Goal: Use online tool/utility: Utilize a website feature to perform a specific function

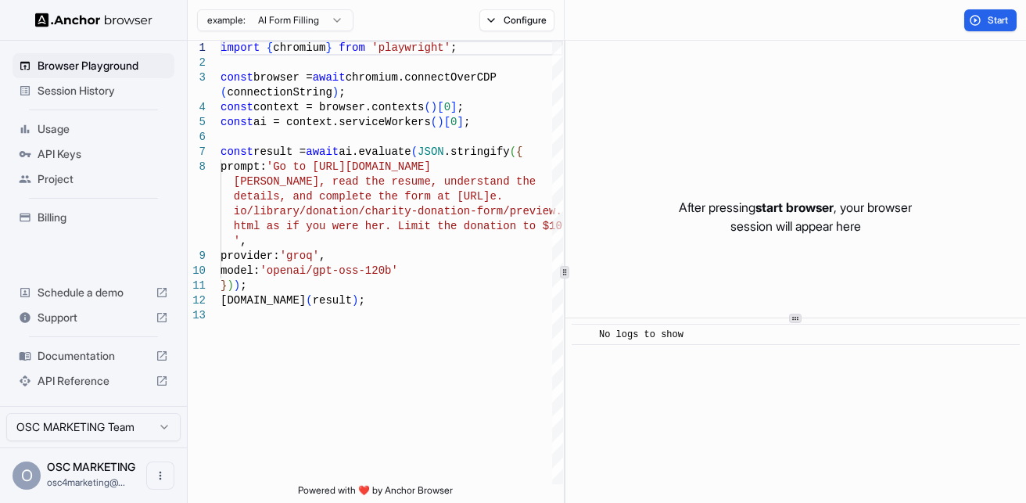
click at [48, 171] on span "Project" at bounding box center [103, 179] width 131 height 16
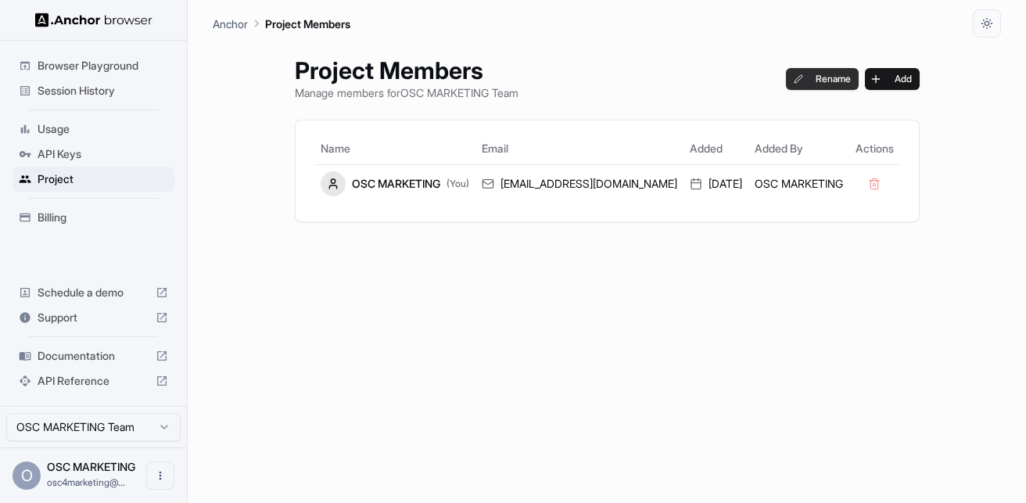
click at [791, 84] on button "Rename" at bounding box center [822, 79] width 73 height 22
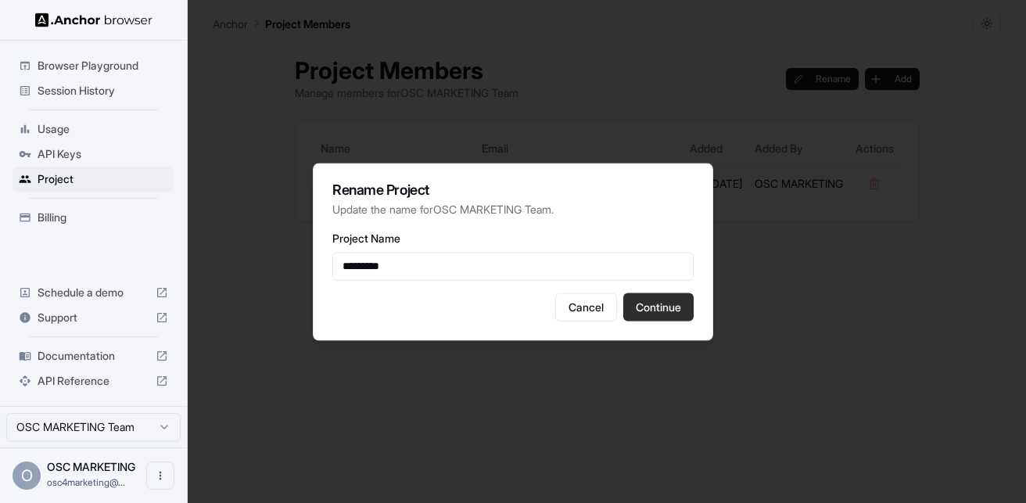
type input "*********"
click at [660, 311] on button "Continue" at bounding box center [658, 307] width 70 height 28
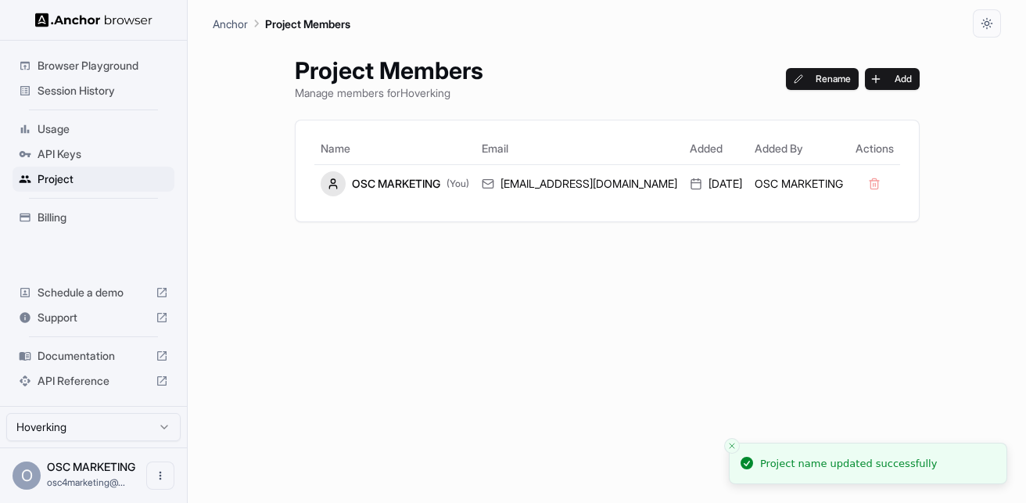
click at [81, 64] on span "Browser Playground" at bounding box center [103, 66] width 131 height 16
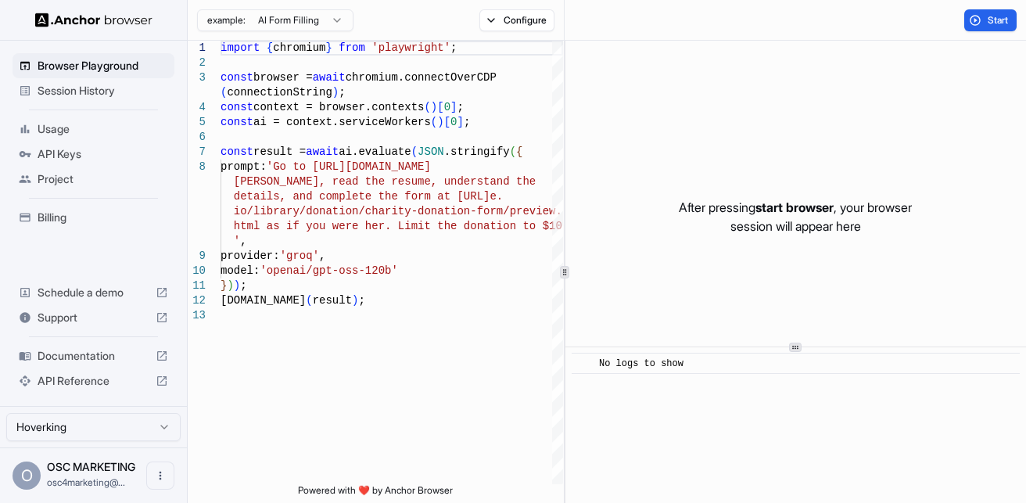
click at [799, 345] on div at bounding box center [795, 347] width 13 height 9
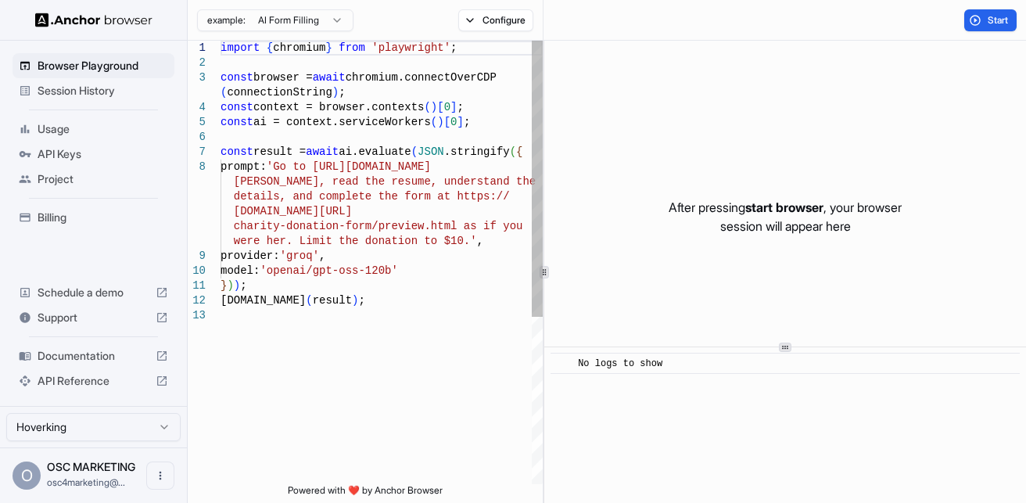
click at [545, 268] on icon at bounding box center [545, 272] width 8 height 8
click at [462, 13] on button "Configure" at bounding box center [496, 20] width 76 height 22
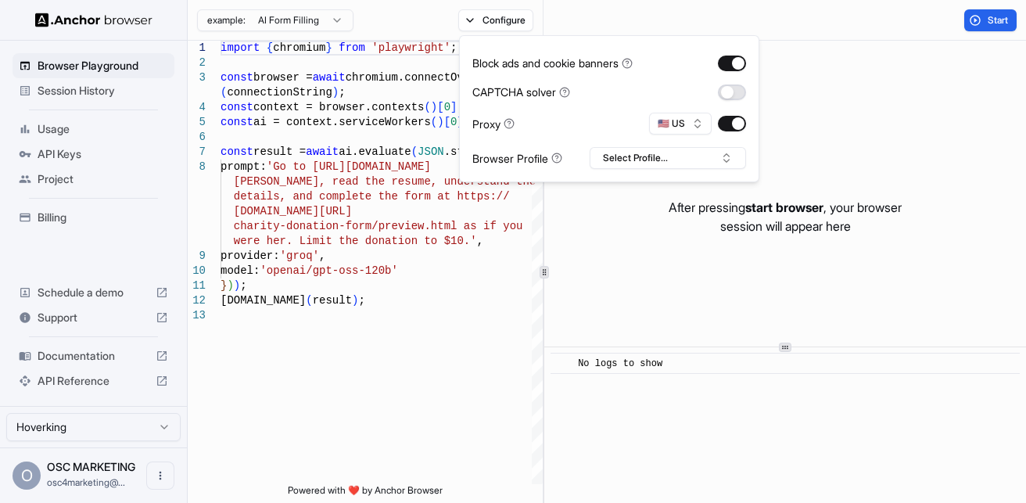
click at [720, 93] on button "button" at bounding box center [732, 92] width 28 height 16
click at [700, 127] on button "🇺🇸 US" at bounding box center [680, 124] width 63 height 22
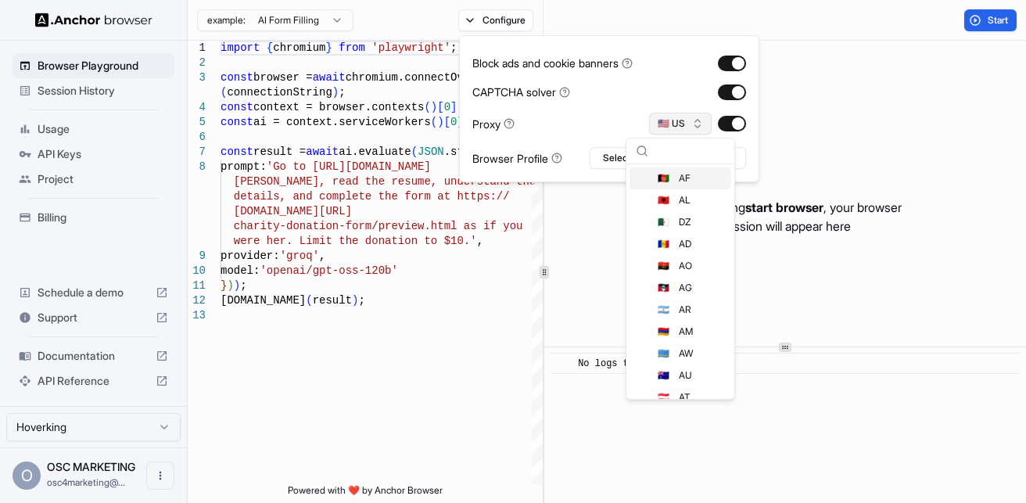
click at [699, 125] on button "🇺🇸 US" at bounding box center [680, 124] width 63 height 22
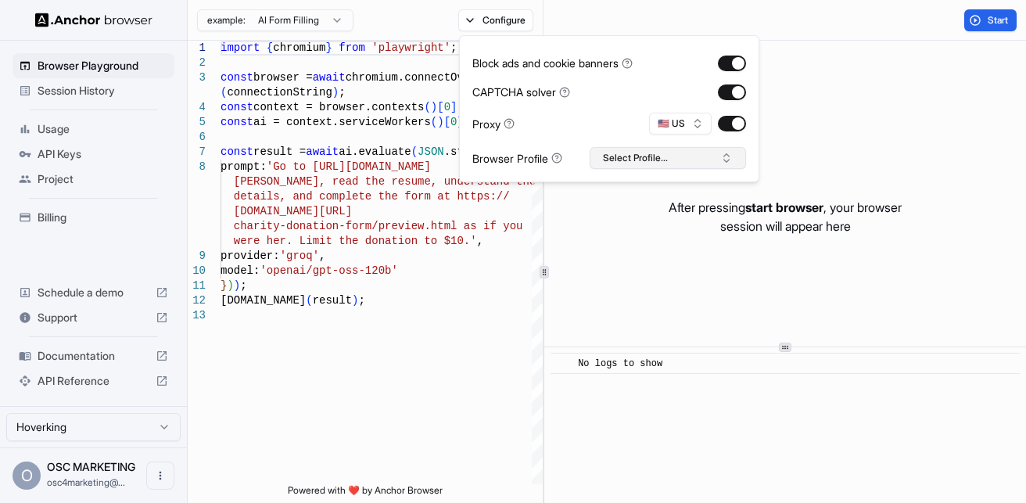
click at [688, 155] on button "Select Profile..." at bounding box center [668, 158] width 156 height 22
click at [410, 399] on div "import { chromium } from 'playwright' ; const browser = await chromium.connectO…" at bounding box center [382, 396] width 322 height 711
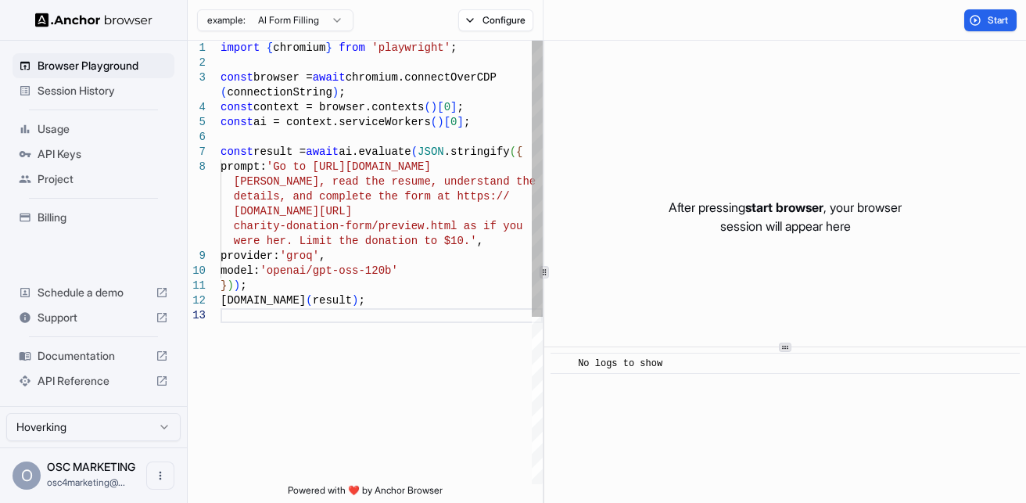
click at [354, 271] on div "import { chromium } from 'playwright' ; const browser = await chromium.connectO…" at bounding box center [382, 396] width 322 height 711
click at [392, 271] on div "import { chromium } from 'playwright' ; const browser = await chromium.connectO…" at bounding box center [382, 396] width 322 height 711
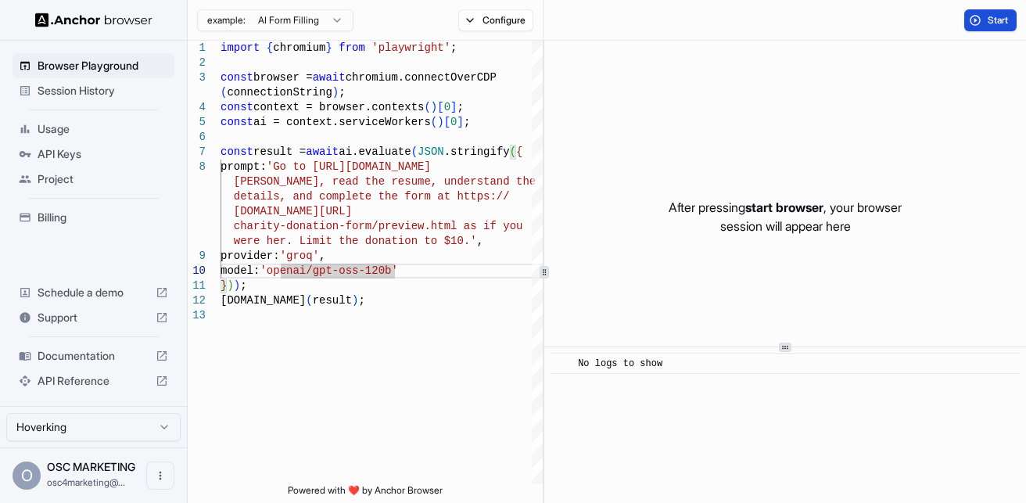
click at [991, 25] on span "Start" at bounding box center [999, 20] width 22 height 13
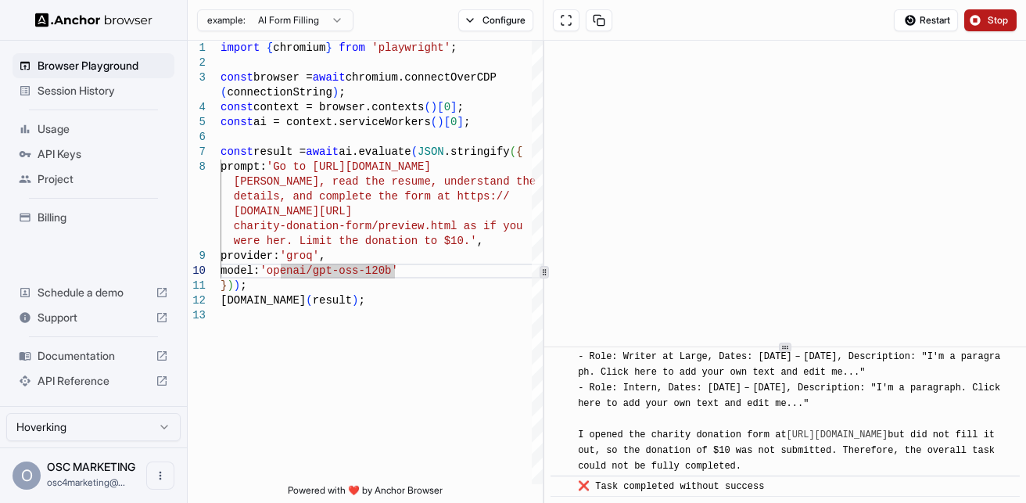
scroll to position [1373, 0]
click at [378, 279] on div "import { chromium } from 'playwright' ; const browser = await chromium.connectO…" at bounding box center [382, 396] width 322 height 711
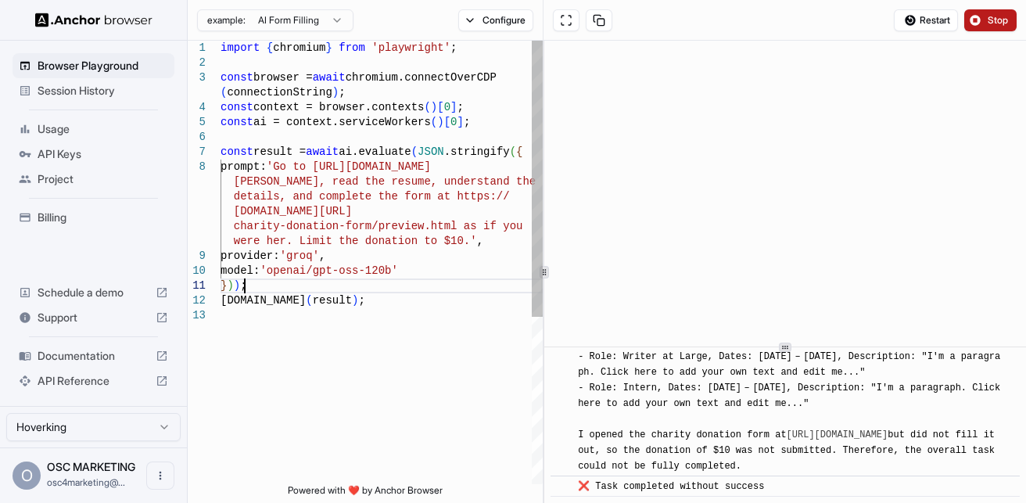
click at [383, 265] on div "import { chromium } from 'playwright' ; const browser = await chromium.connectO…" at bounding box center [382, 396] width 322 height 711
click at [400, 271] on div "import { chromium } from 'playwright' ; const browser = await chromium.connectO…" at bounding box center [382, 396] width 322 height 711
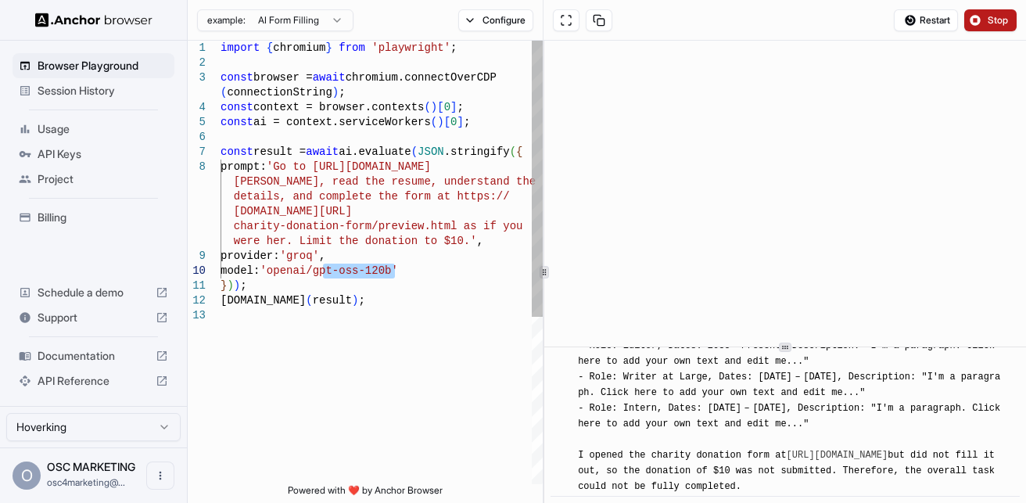
drag, startPoint x: 390, startPoint y: 270, endPoint x: 325, endPoint y: 270, distance: 64.9
click at [325, 270] on div "import { chromium } from 'playwright' ; const browser = await chromium.connectO…" at bounding box center [382, 396] width 322 height 711
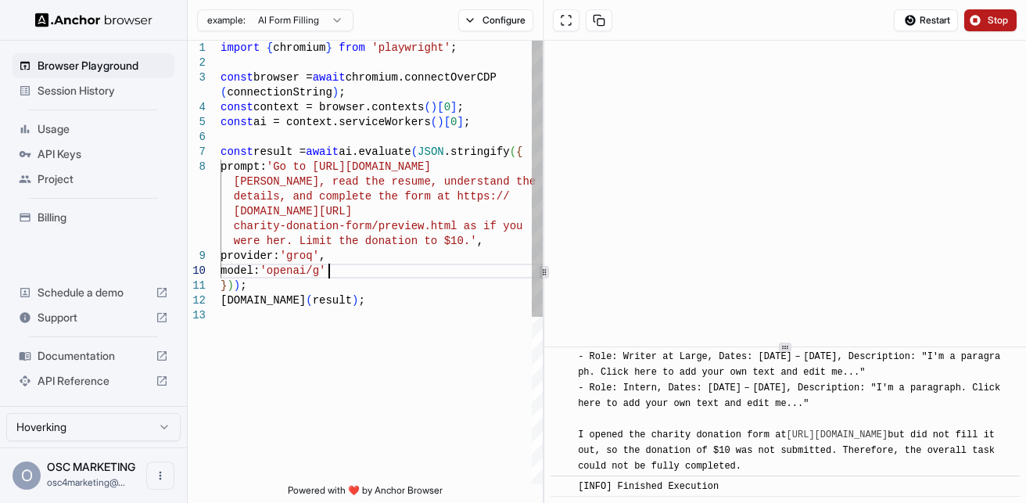
scroll to position [75, 0]
click at [297, 332] on div "import { chromium } from 'playwright' ; const browser = await chromium.connectO…" at bounding box center [382, 396] width 322 height 711
click at [314, 254] on div "import { chromium } from 'playwright' ; const browser = await chromium.connectO…" at bounding box center [382, 396] width 322 height 711
click at [338, 273] on div "import { chromium } from 'playwright' ; const browser = await chromium.connectO…" at bounding box center [382, 396] width 322 height 711
click at [346, 273] on div "import { chromium } from 'playwright' ; const browser = await chromium.connectO…" at bounding box center [382, 396] width 322 height 711
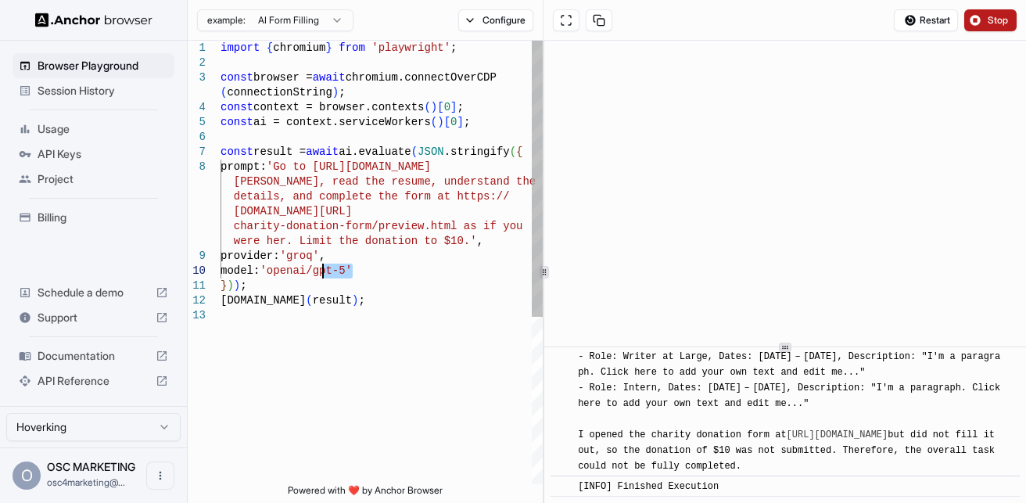
drag, startPoint x: 352, startPoint y: 271, endPoint x: 323, endPoint y: 271, distance: 28.9
click at [323, 271] on div "import { chromium } from 'playwright' ; const browser = await chromium.connectO…" at bounding box center [382, 396] width 322 height 711
click at [288, 167] on div "import { chromium } from 'playwright' ; const browser = await chromium.connectO…" at bounding box center [382, 396] width 322 height 711
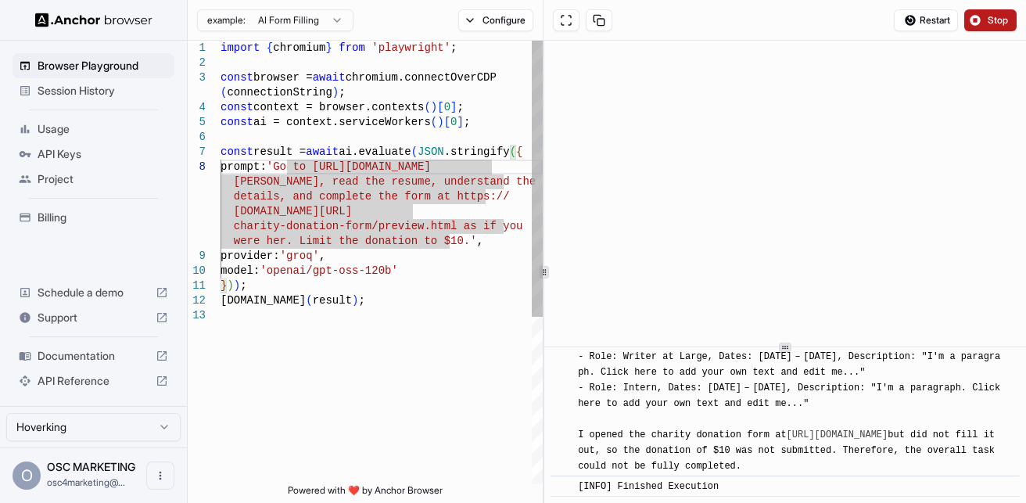
click at [289, 168] on div "import { chromium } from 'playwright' ; const browser = await chromium.connectO…" at bounding box center [382, 396] width 322 height 711
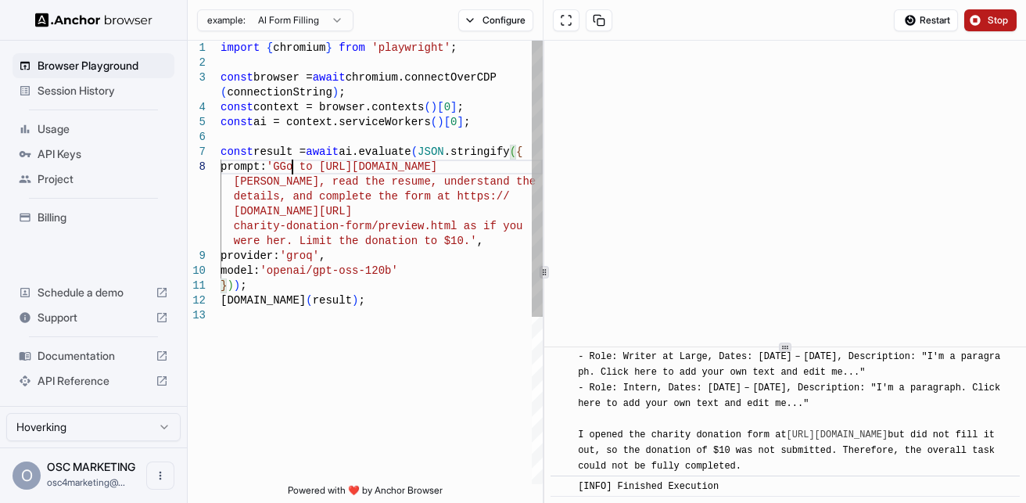
scroll to position [120, 0]
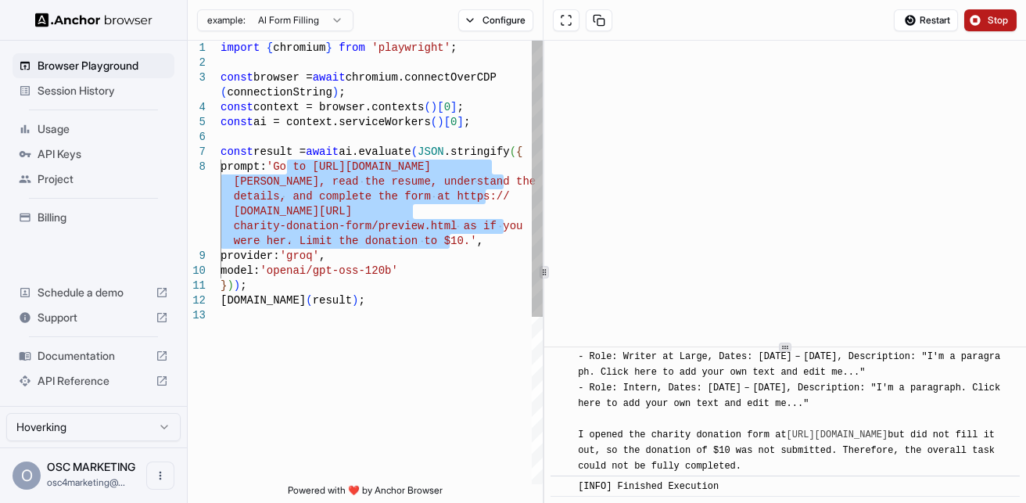
drag, startPoint x: 288, startPoint y: 165, endPoint x: 451, endPoint y: 248, distance: 183.3
click at [451, 248] on div "import { chromium } from 'playwright' ; const browser = await chromium.connectO…" at bounding box center [382, 396] width 322 height 711
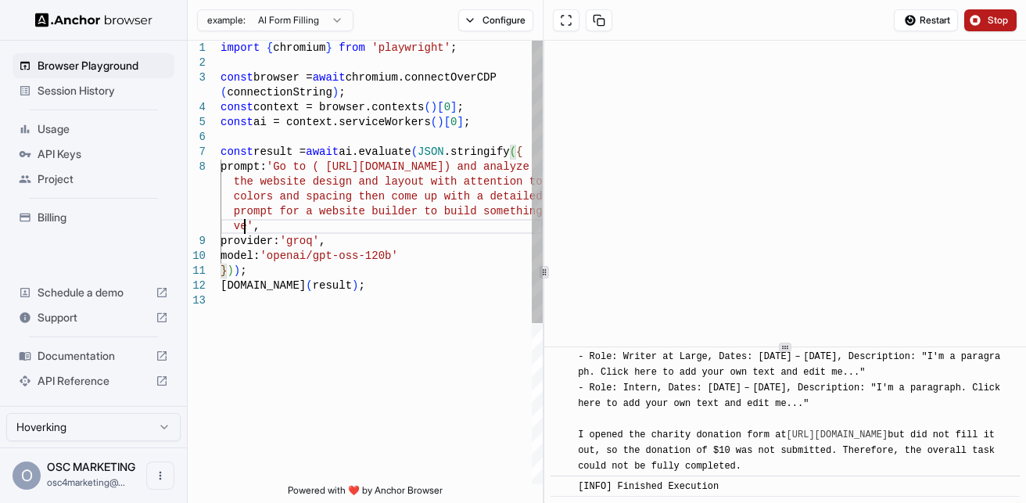
scroll to position [31, 0]
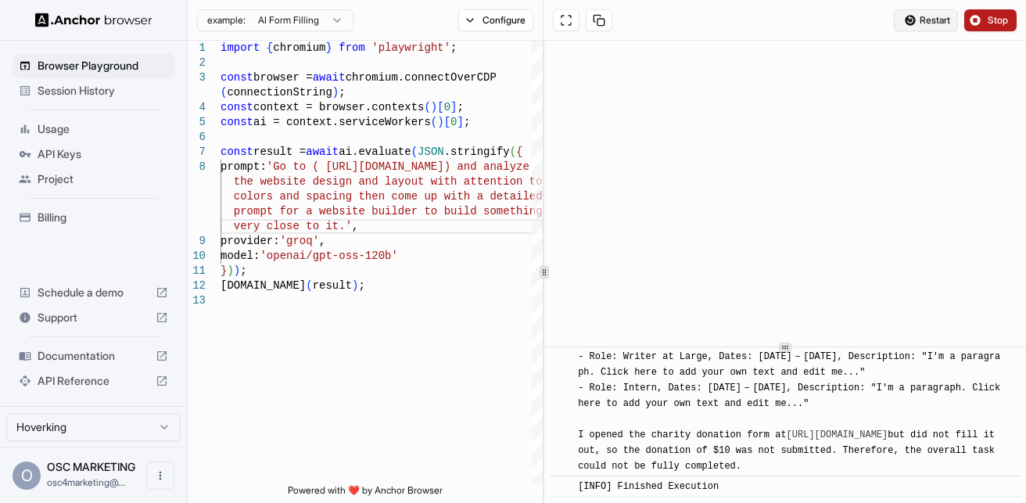
click at [933, 20] on span "Restart" at bounding box center [935, 20] width 31 height 13
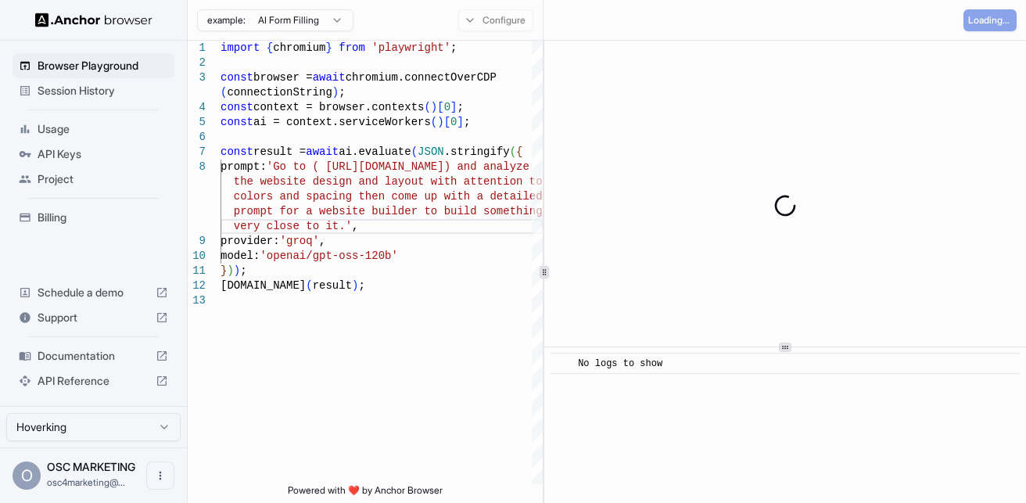
scroll to position [0, 0]
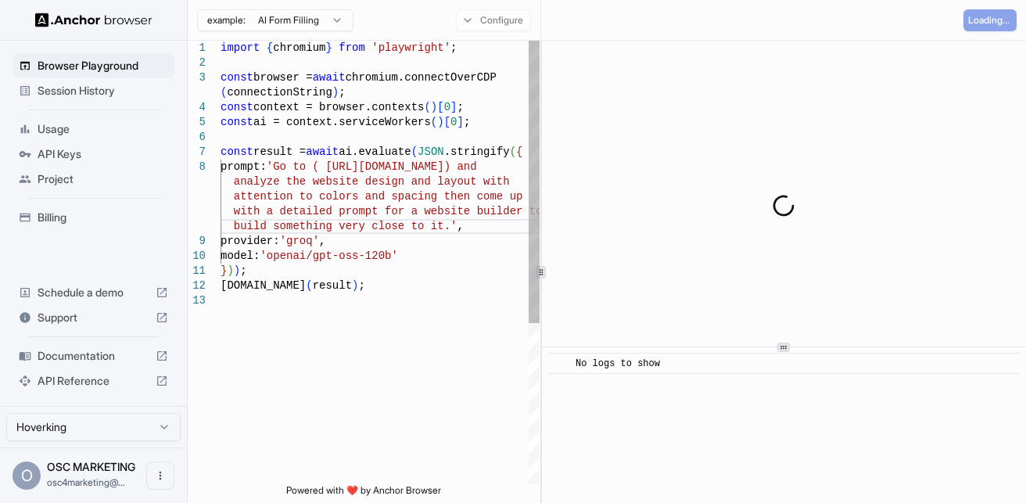
type textarea "**********"
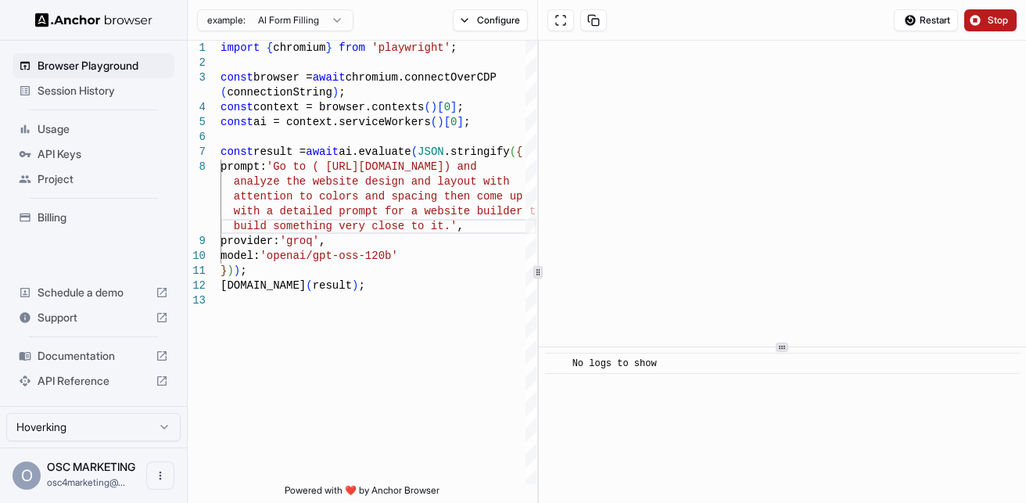
click at [541, 273] on icon at bounding box center [538, 272] width 8 height 8
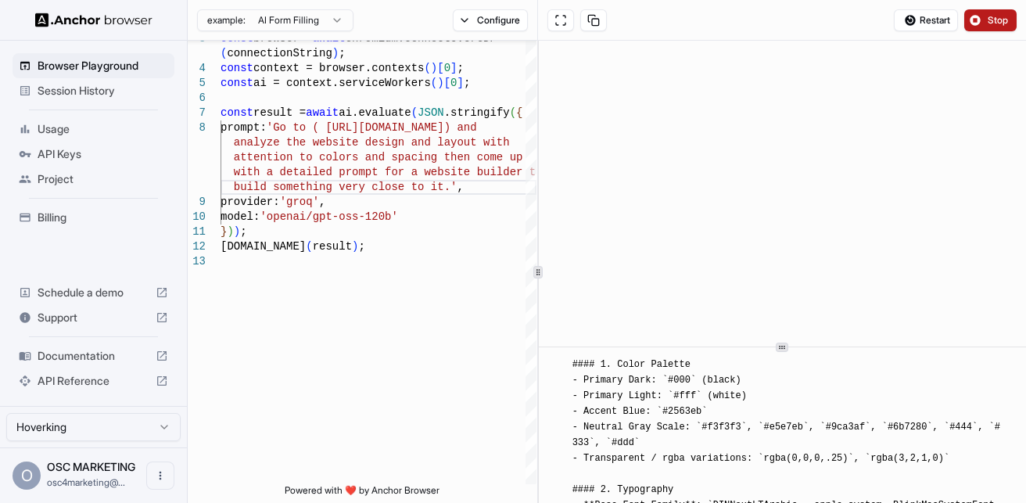
scroll to position [4960, 0]
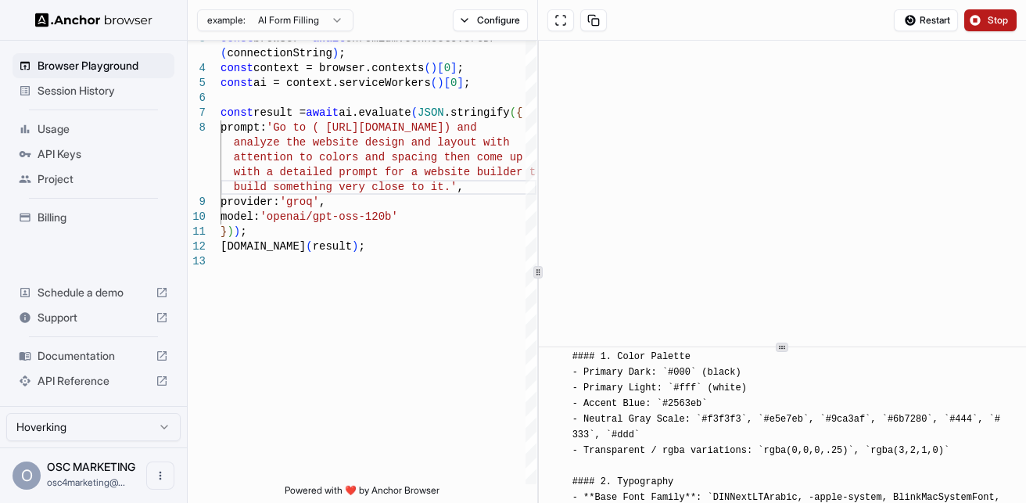
drag, startPoint x: 569, startPoint y: 414, endPoint x: 584, endPoint y: 420, distance: 16.1
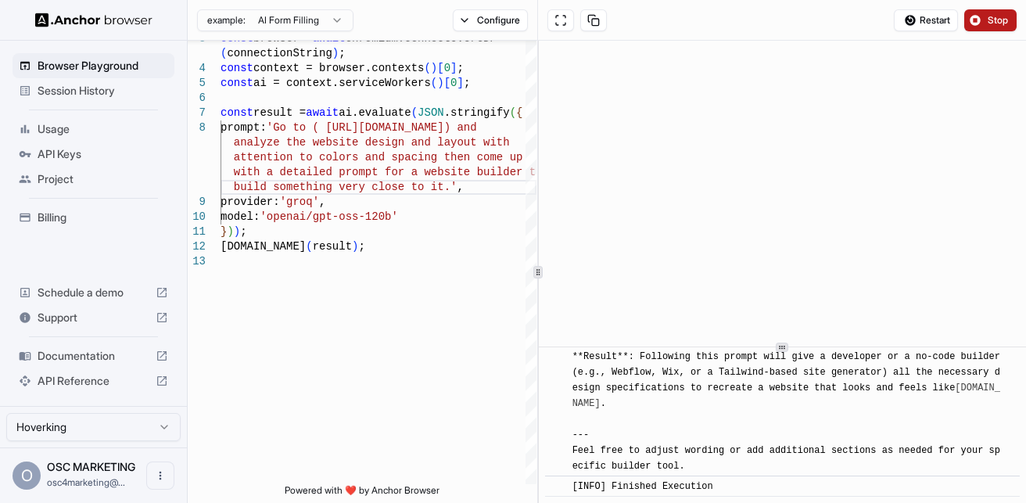
scroll to position [7072, 0]
drag, startPoint x: 573, startPoint y: 422, endPoint x: 618, endPoint y: 419, distance: 44.7
copy span "Loremi d sitametcon a‑elitsedd eiusmod temp inci utlabor etdolor mag aliqua eni…"
